Goal: Transaction & Acquisition: Purchase product/service

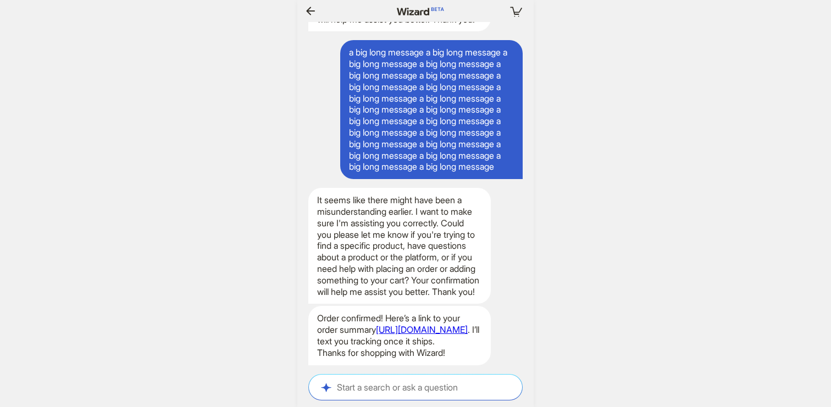
scroll to position [0, 1257]
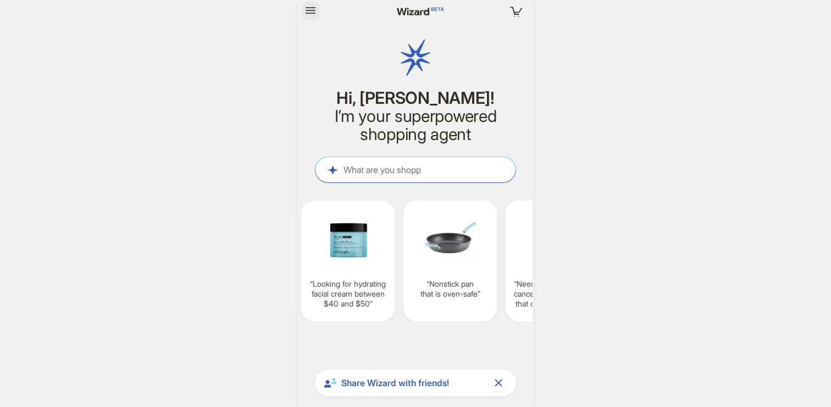
click at [313, 13] on icon "button" at bounding box center [311, 10] width 10 height 7
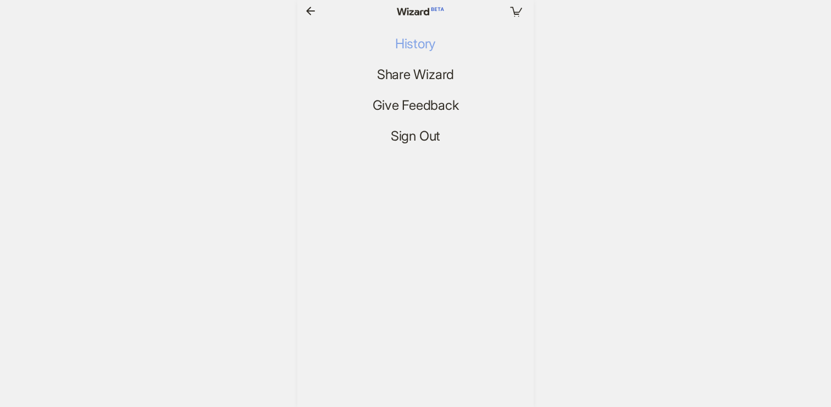
click at [418, 42] on span "History" at bounding box center [415, 44] width 41 height 16
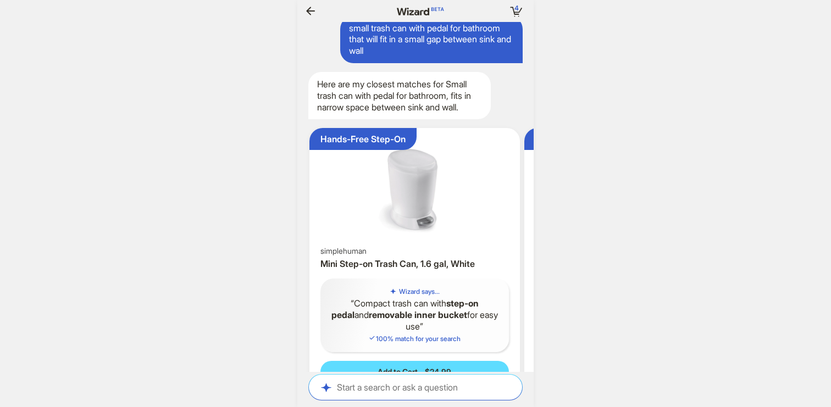
scroll to position [1310, 0]
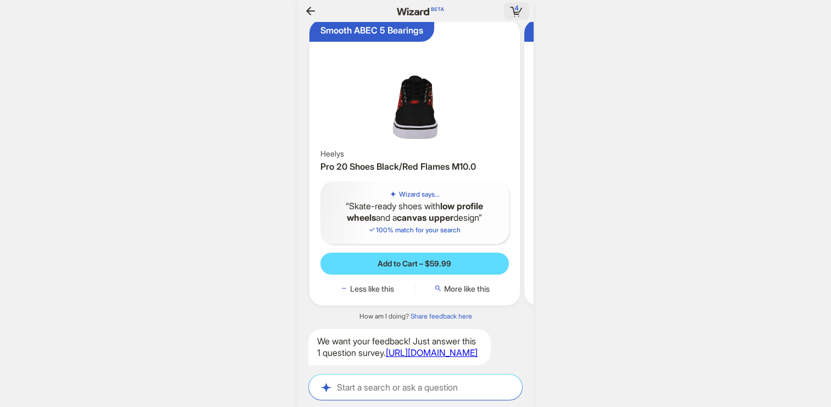
click at [516, 6] on span "4" at bounding box center [517, 8] width 4 height 8
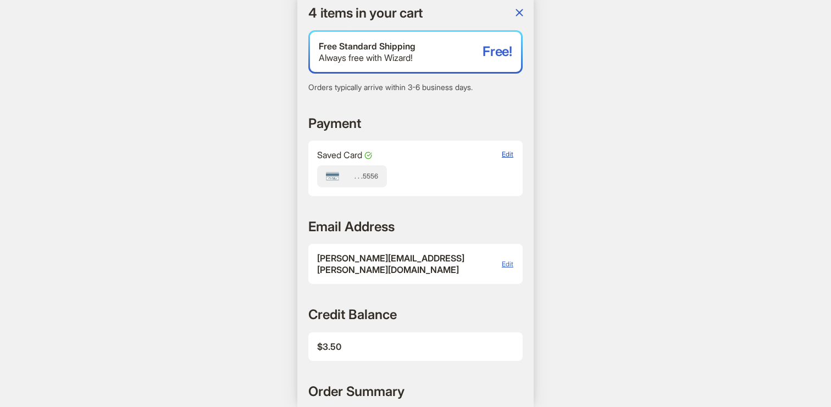
click at [510, 152] on span "Edit" at bounding box center [508, 154] width 12 height 8
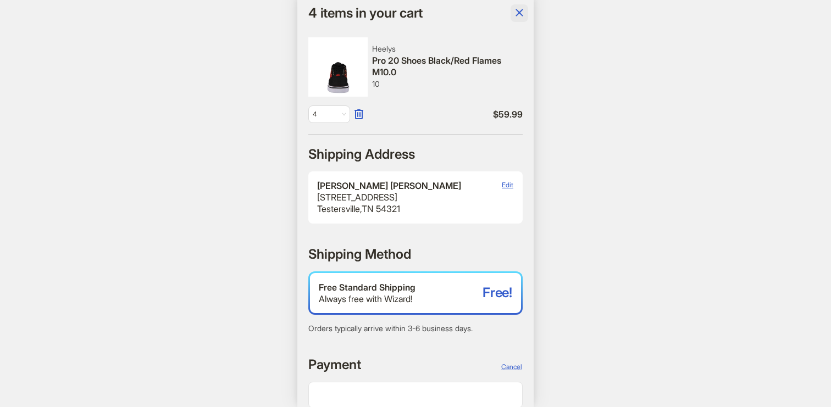
click at [519, 17] on icon "button" at bounding box center [519, 12] width 13 height 13
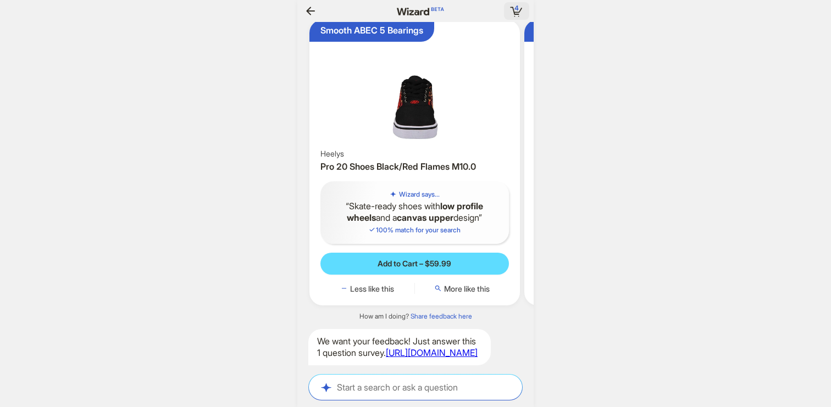
click at [523, 13] on icon "button" at bounding box center [517, 11] width 20 height 20
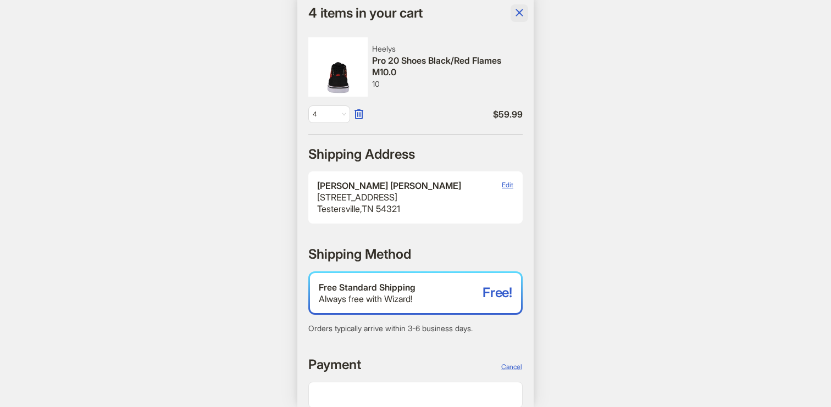
click at [522, 6] on icon "button" at bounding box center [519, 12] width 13 height 13
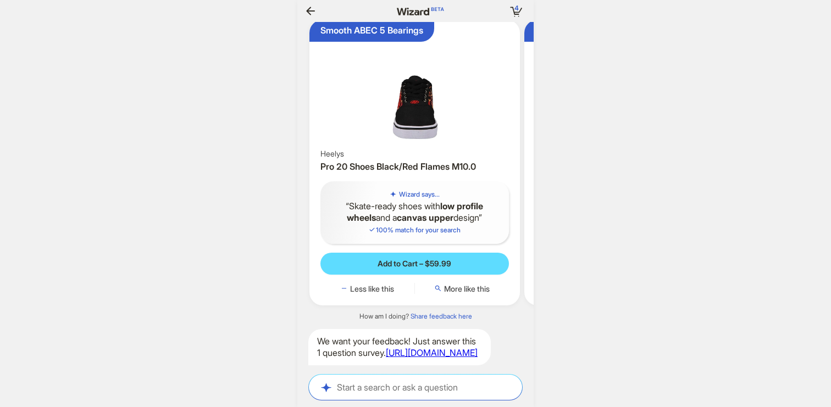
click at [312, 13] on icon "button" at bounding box center [310, 10] width 13 height 13
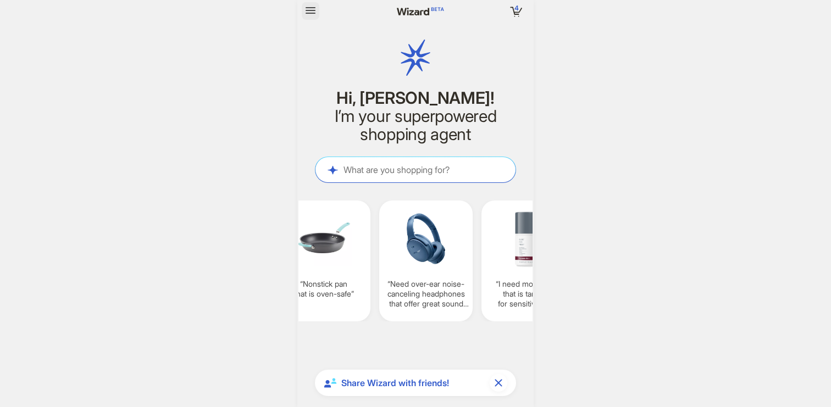
click at [318, 13] on button "button" at bounding box center [311, 11] width 18 height 18
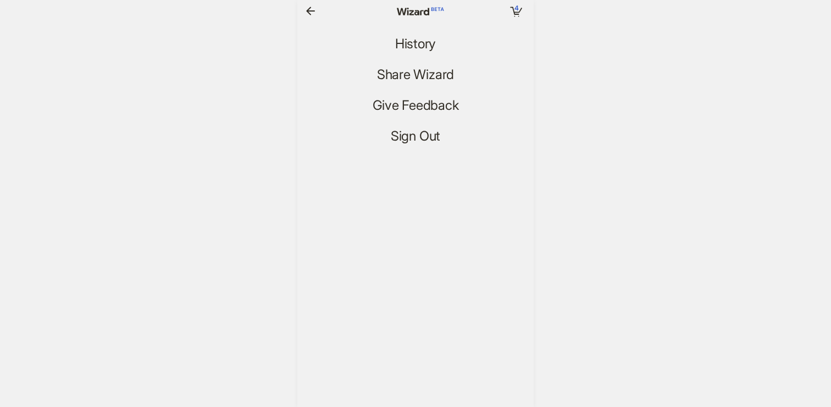
scroll to position [0, 1317]
click at [417, 43] on span "History" at bounding box center [415, 44] width 41 height 16
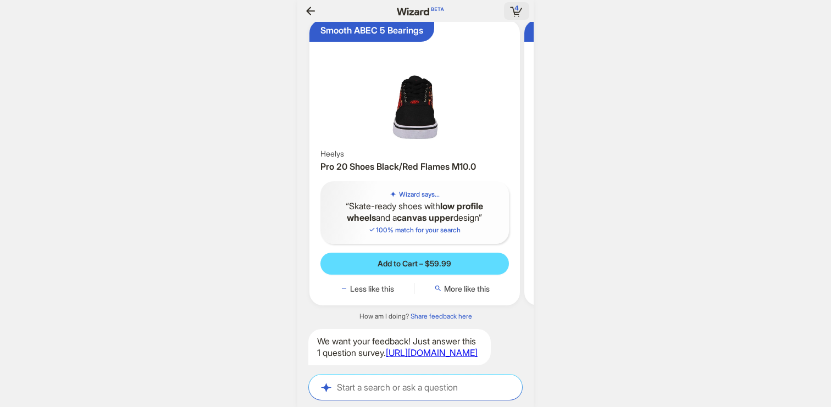
click at [517, 11] on span "4" at bounding box center [517, 8] width 4 height 8
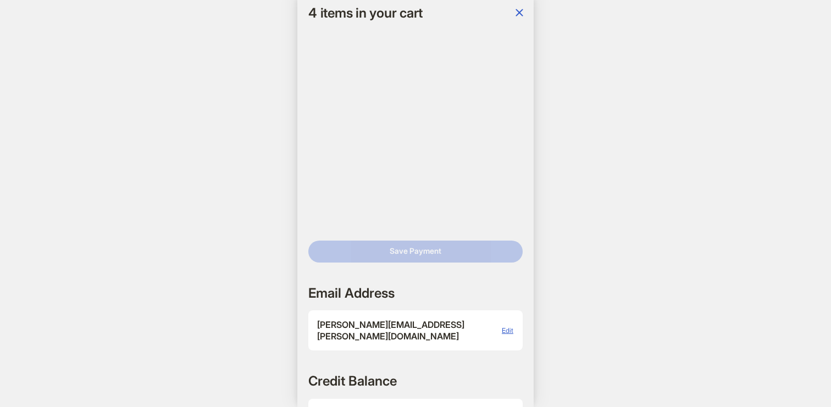
scroll to position [385, 0]
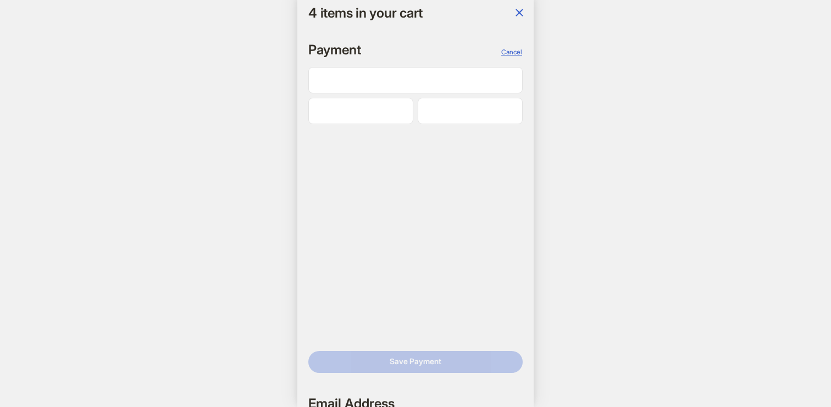
click at [452, 117] on div at bounding box center [470, 111] width 105 height 26
click at [359, 104] on div at bounding box center [360, 111] width 105 height 26
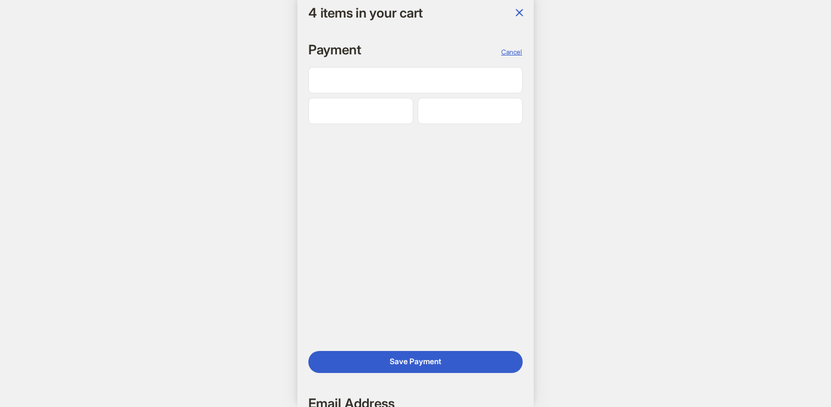
scroll to position [0, 1209]
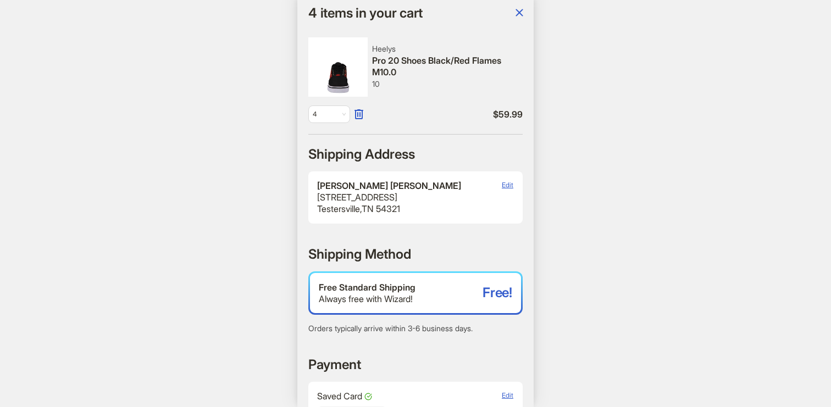
scroll to position [0, 845]
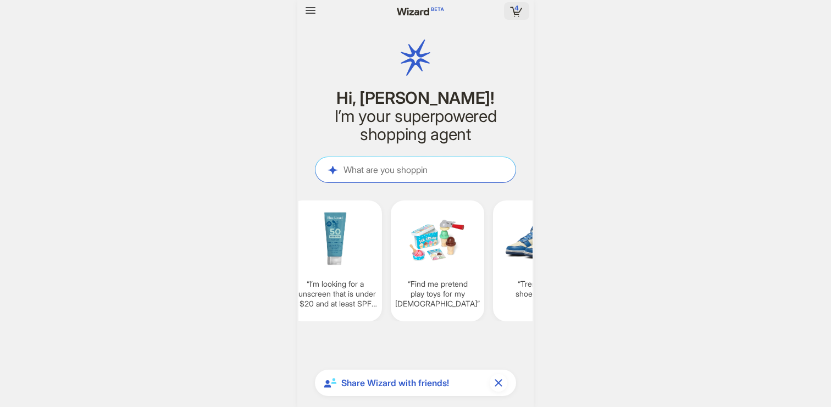
click at [515, 9] on span "4" at bounding box center [517, 8] width 4 height 8
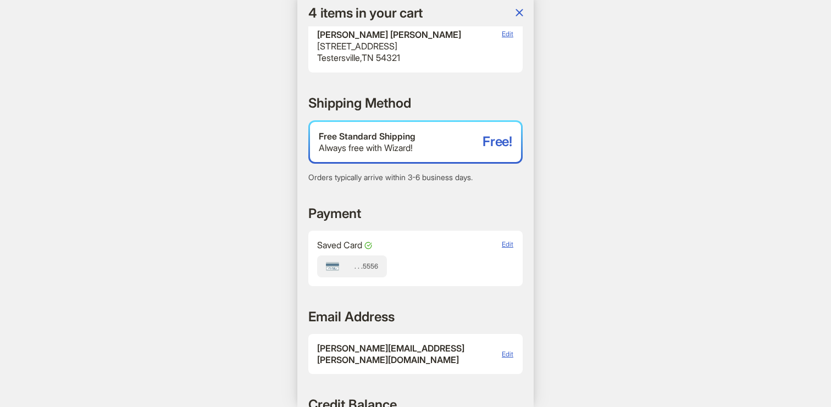
scroll to position [211, 0]
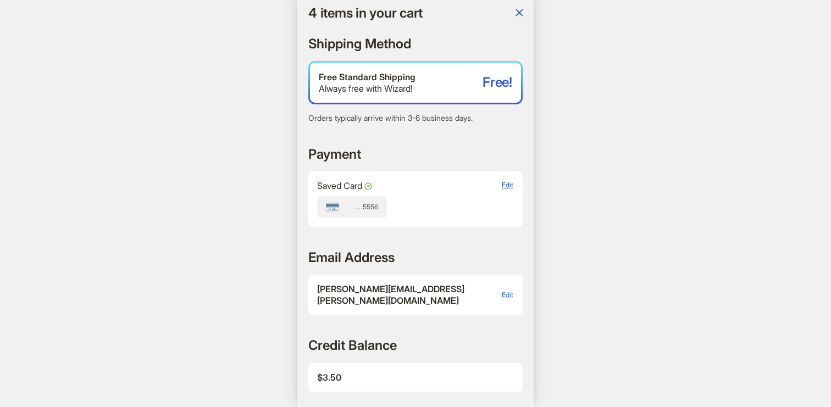
click at [506, 181] on span "Edit" at bounding box center [508, 185] width 12 height 8
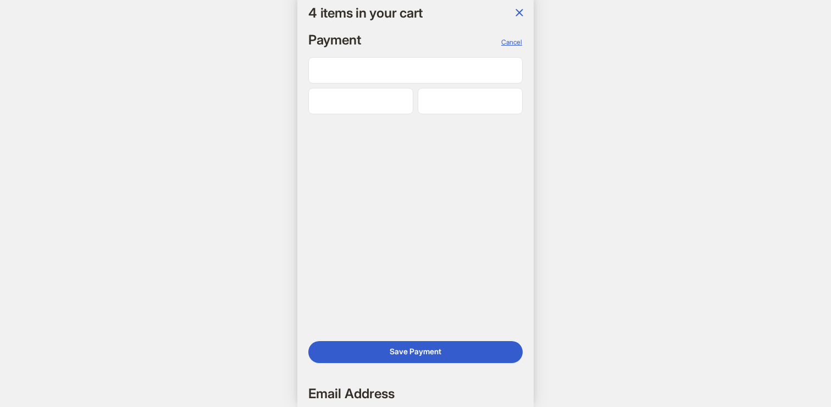
scroll to position [0, 1276]
